Goal: Task Accomplishment & Management: Use online tool/utility

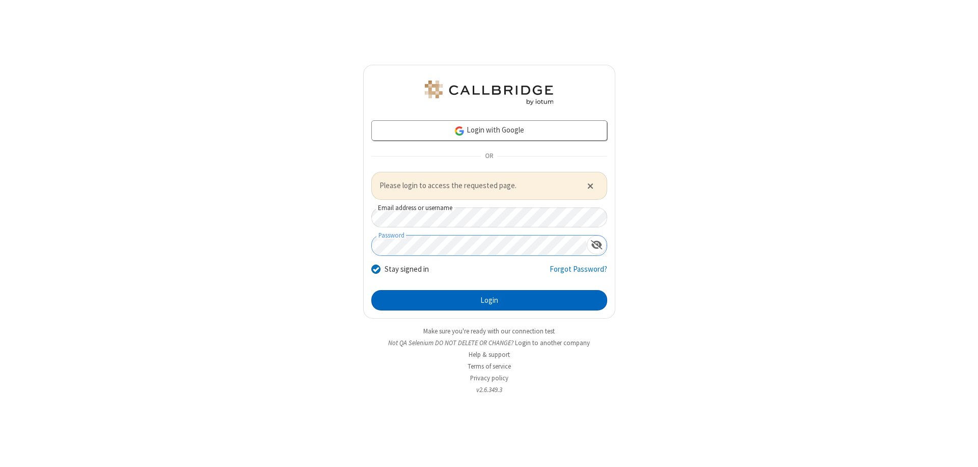
click at [489, 299] on button "Login" at bounding box center [489, 300] width 236 height 20
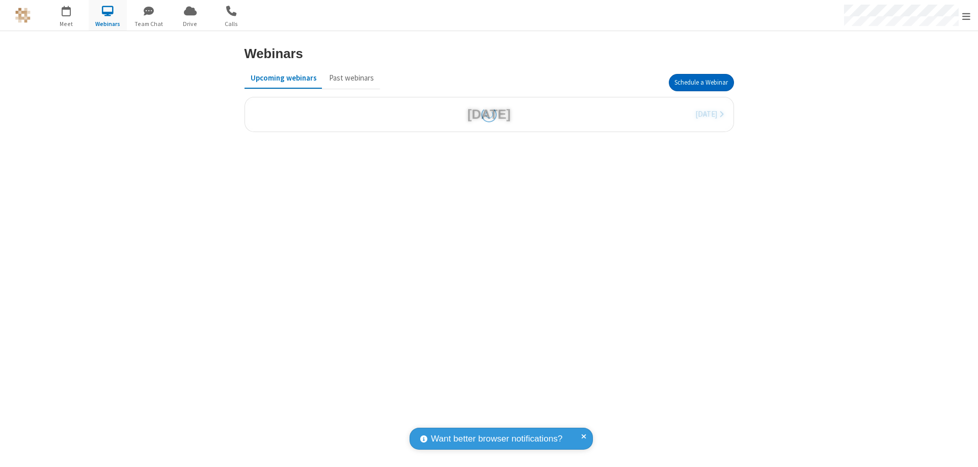
click at [701, 83] on button "Schedule a Webinar" at bounding box center [701, 82] width 65 height 17
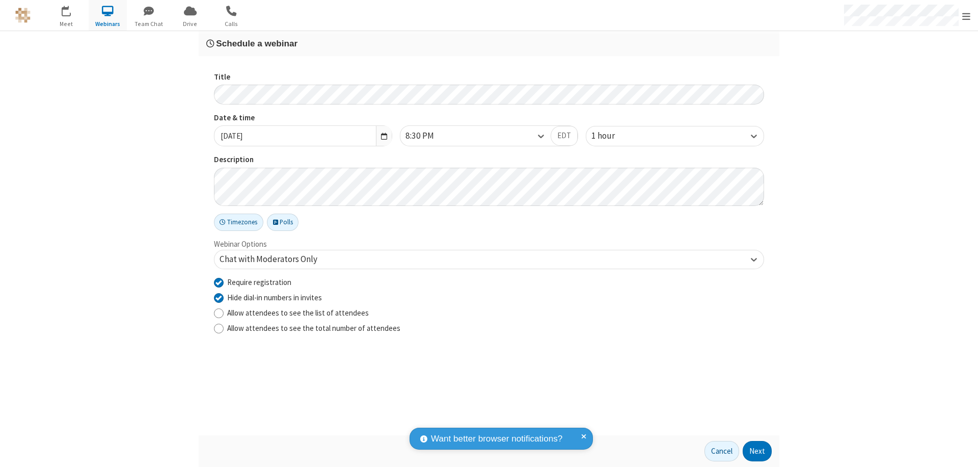
click at [218, 282] on input "Require registration" at bounding box center [219, 282] width 10 height 11
checkbox input "false"
click at [757, 451] on button "Next" at bounding box center [757, 451] width 29 height 20
